Goal: Information Seeking & Learning: Learn about a topic

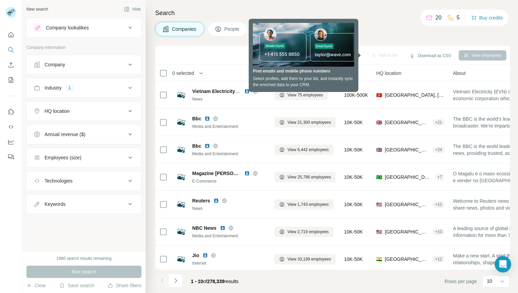
click at [216, 56] on div "Add to list Download as CSV View employees" at bounding box center [332, 55] width 347 height 12
click at [212, 43] on div "Search Companies People Add to list Download as CSV View employees 0 selected C…" at bounding box center [331, 146] width 372 height 293
click at [119, 64] on div "Company" at bounding box center [80, 64] width 92 height 7
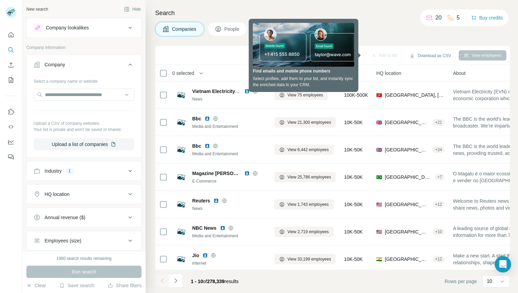
click at [119, 171] on div "Industry 1" at bounding box center [80, 171] width 92 height 7
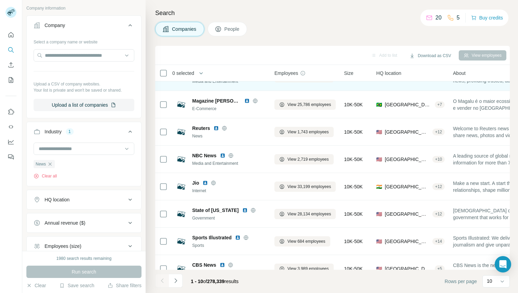
scroll to position [85, 0]
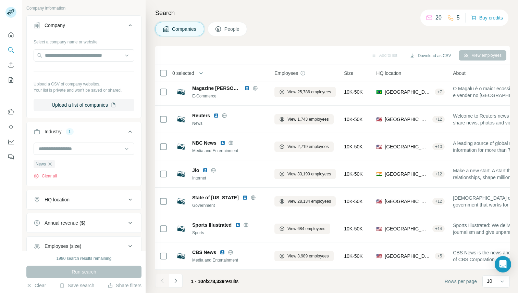
click at [120, 200] on div "HQ location" at bounding box center [80, 200] width 92 height 7
click at [104, 213] on input "text" at bounding box center [84, 217] width 101 height 12
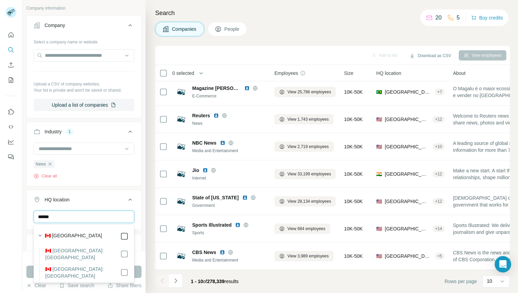
type input "******"
click at [113, 198] on div "HQ location 1" at bounding box center [80, 200] width 92 height 7
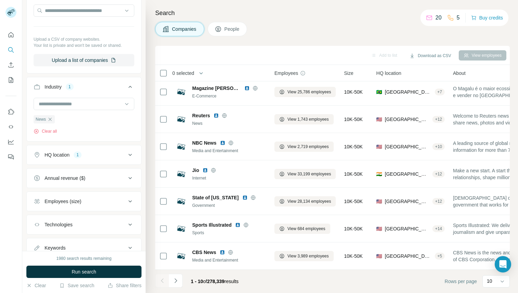
scroll to position [110, 0]
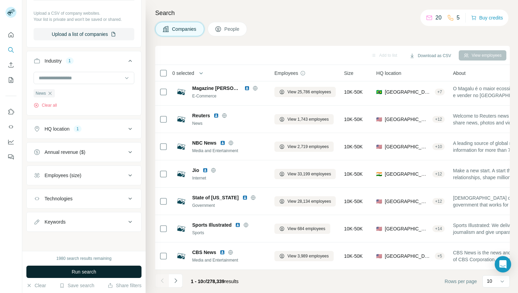
click at [109, 270] on button "Run search" at bounding box center [83, 272] width 115 height 12
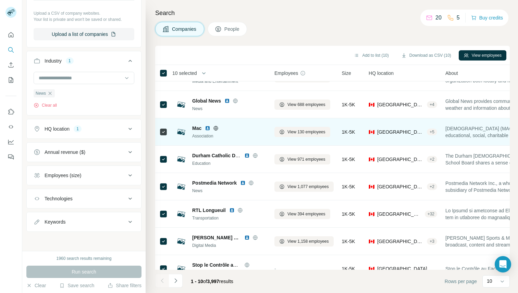
scroll to position [85, 0]
